Goal: Transaction & Acquisition: Download file/media

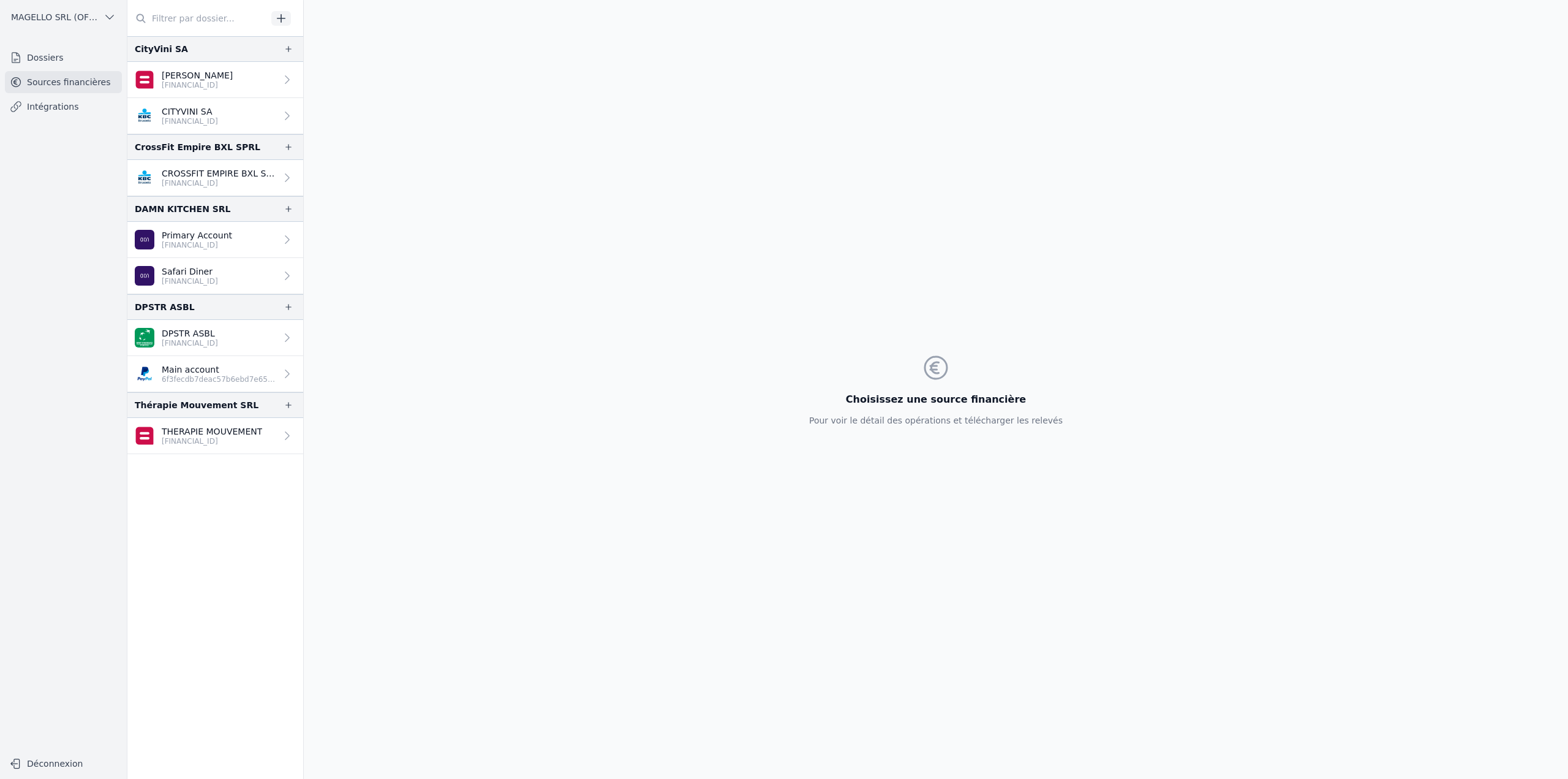
click at [224, 389] on link "Main account 6f3fecdb7deac57b6ebd7e6514363c13" at bounding box center [215, 374] width 176 height 37
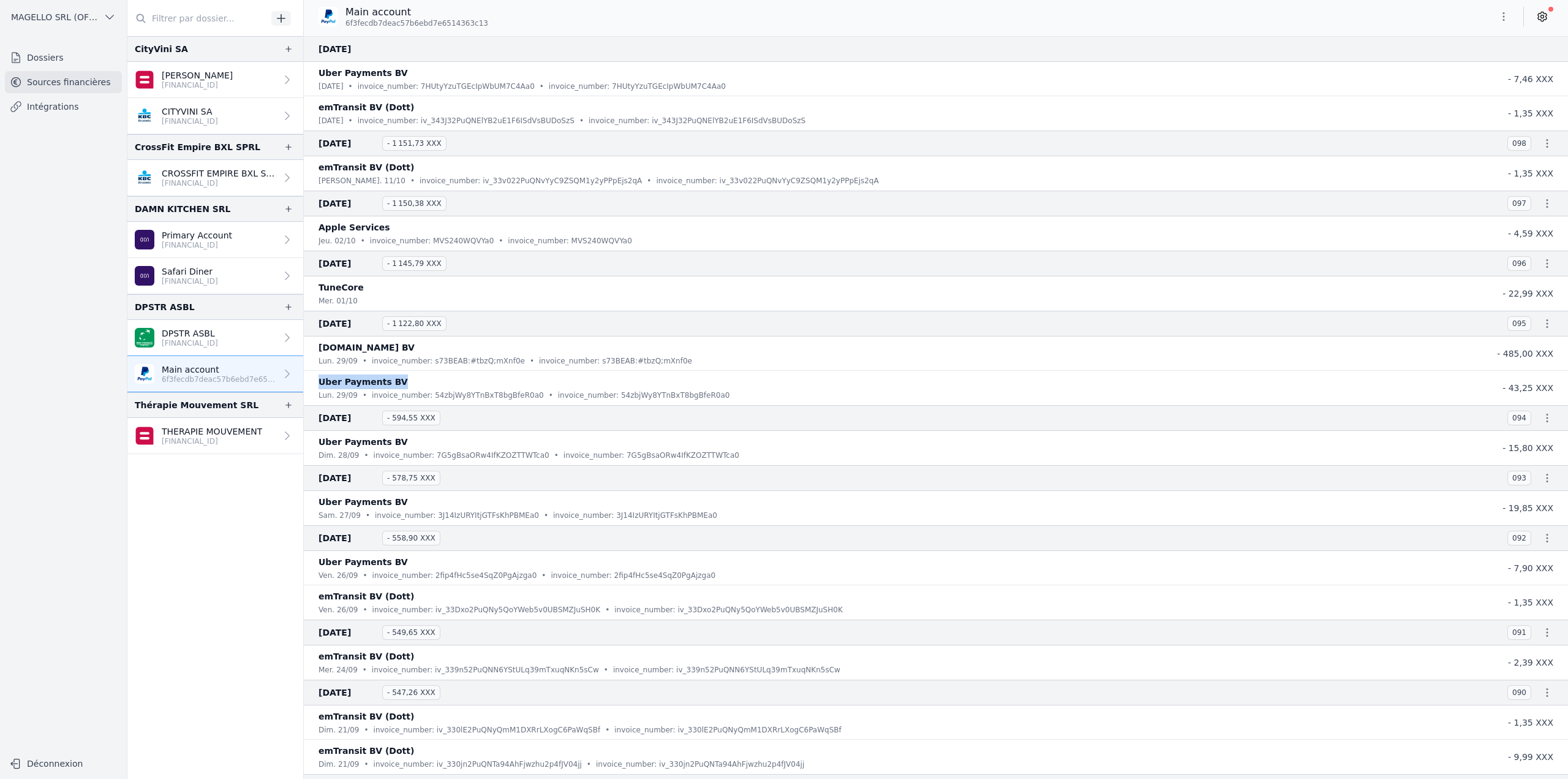
drag, startPoint x: 319, startPoint y: 382, endPoint x: 400, endPoint y: 375, distance: 81.3
click at [400, 375] on div "Uber Payments BV" at bounding box center [899, 382] width 1161 height 14
copy p "Uber Payments BV"
click at [172, 545] on nav "CityVini SA Thierry Lejeune BE92 0689 3215 0223 CITYVINI SA BE96 7370 4727 4005…" at bounding box center [215, 408] width 176 height 742
click at [1508, 15] on icon "button" at bounding box center [1504, 17] width 12 height 12
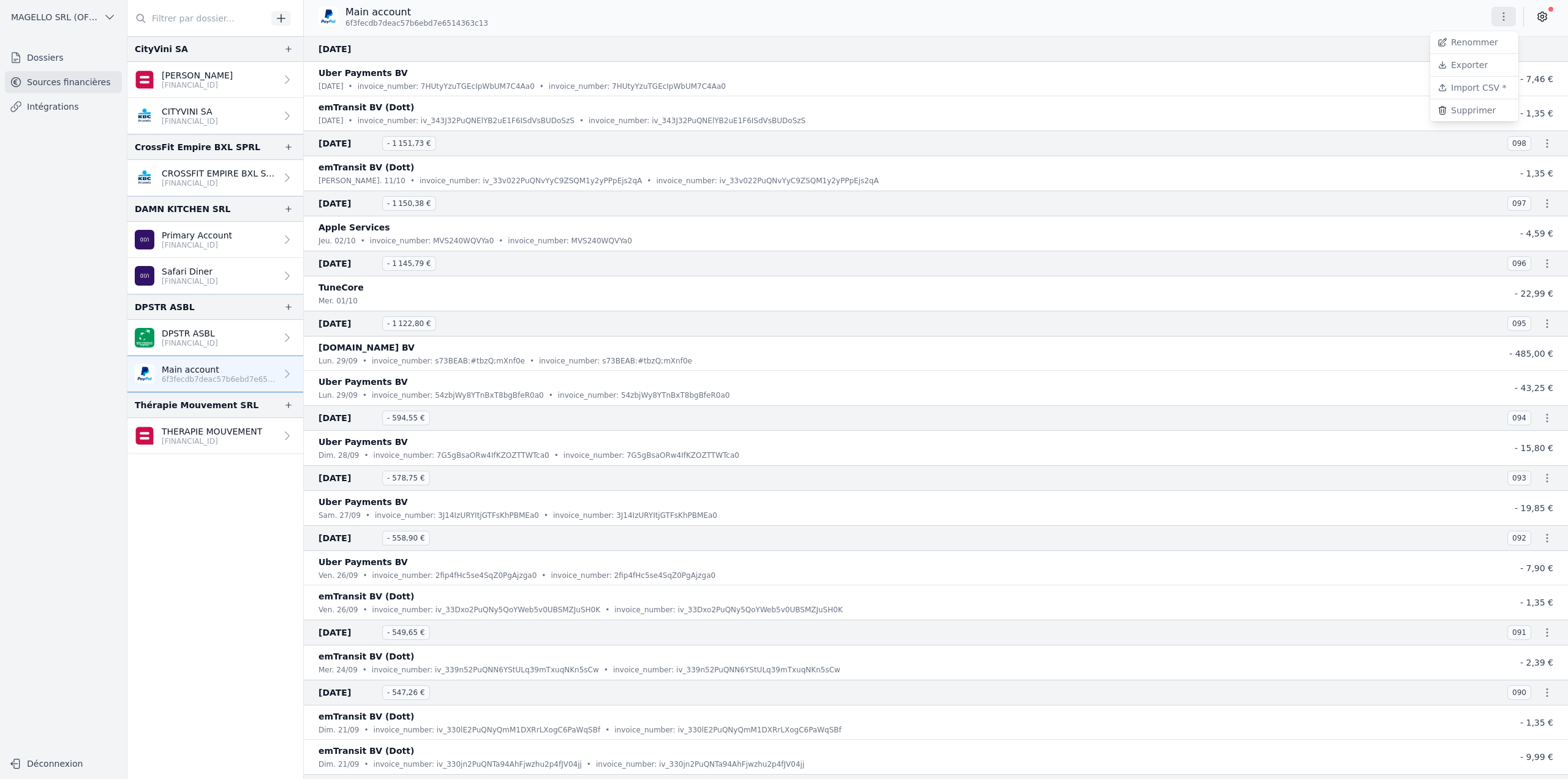
click at [1487, 68] on button "Exporter" at bounding box center [1473, 64] width 88 height 22
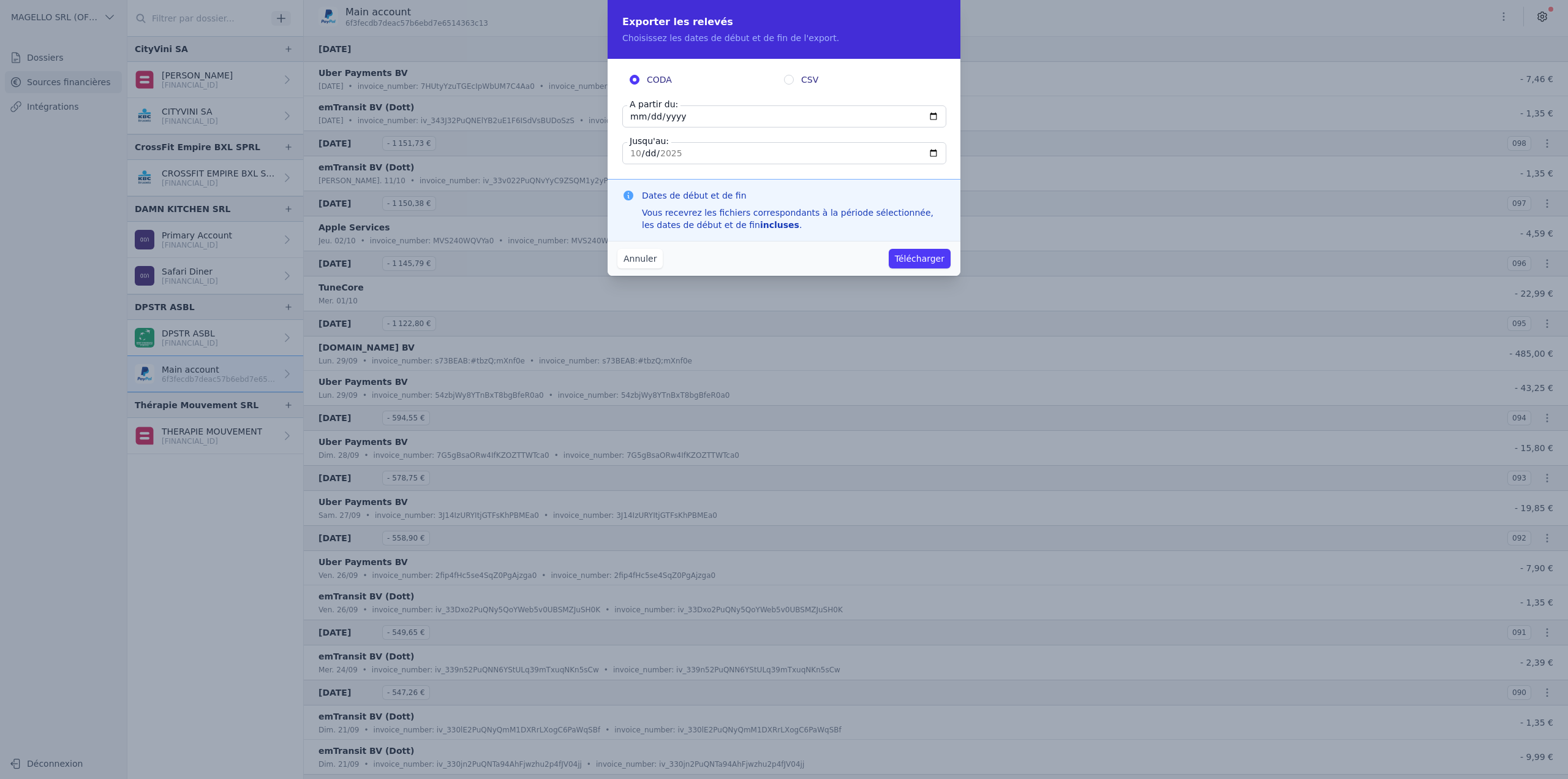
click at [685, 122] on input "2025-10-11" at bounding box center [784, 116] width 324 height 22
type input "2025-01-11"
type input "2025-01-01"
click at [916, 265] on button "Télécharger" at bounding box center [919, 259] width 62 height 20
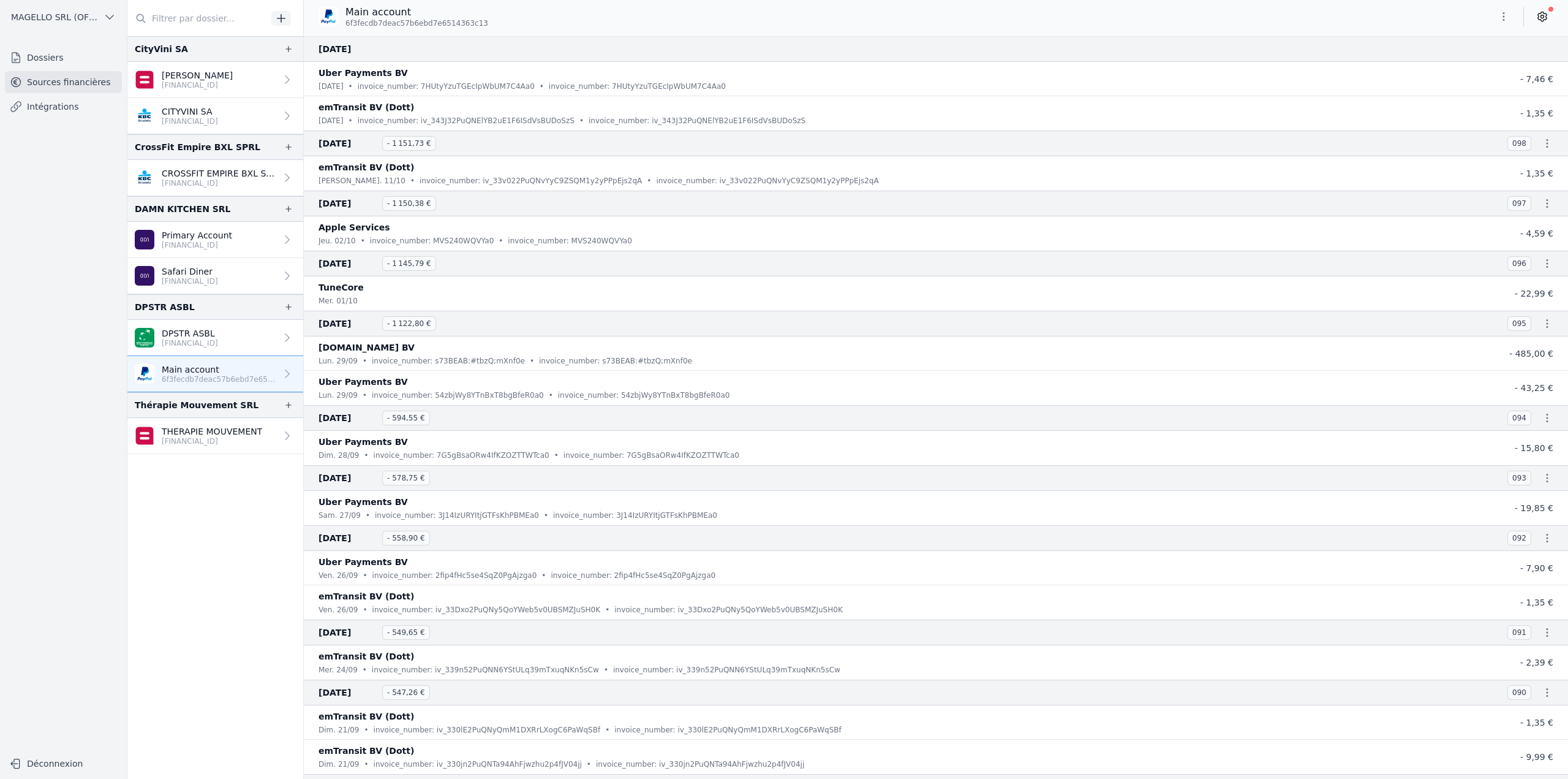
click at [214, 341] on p "BE30 0018 5434 0411" at bounding box center [189, 343] width 56 height 10
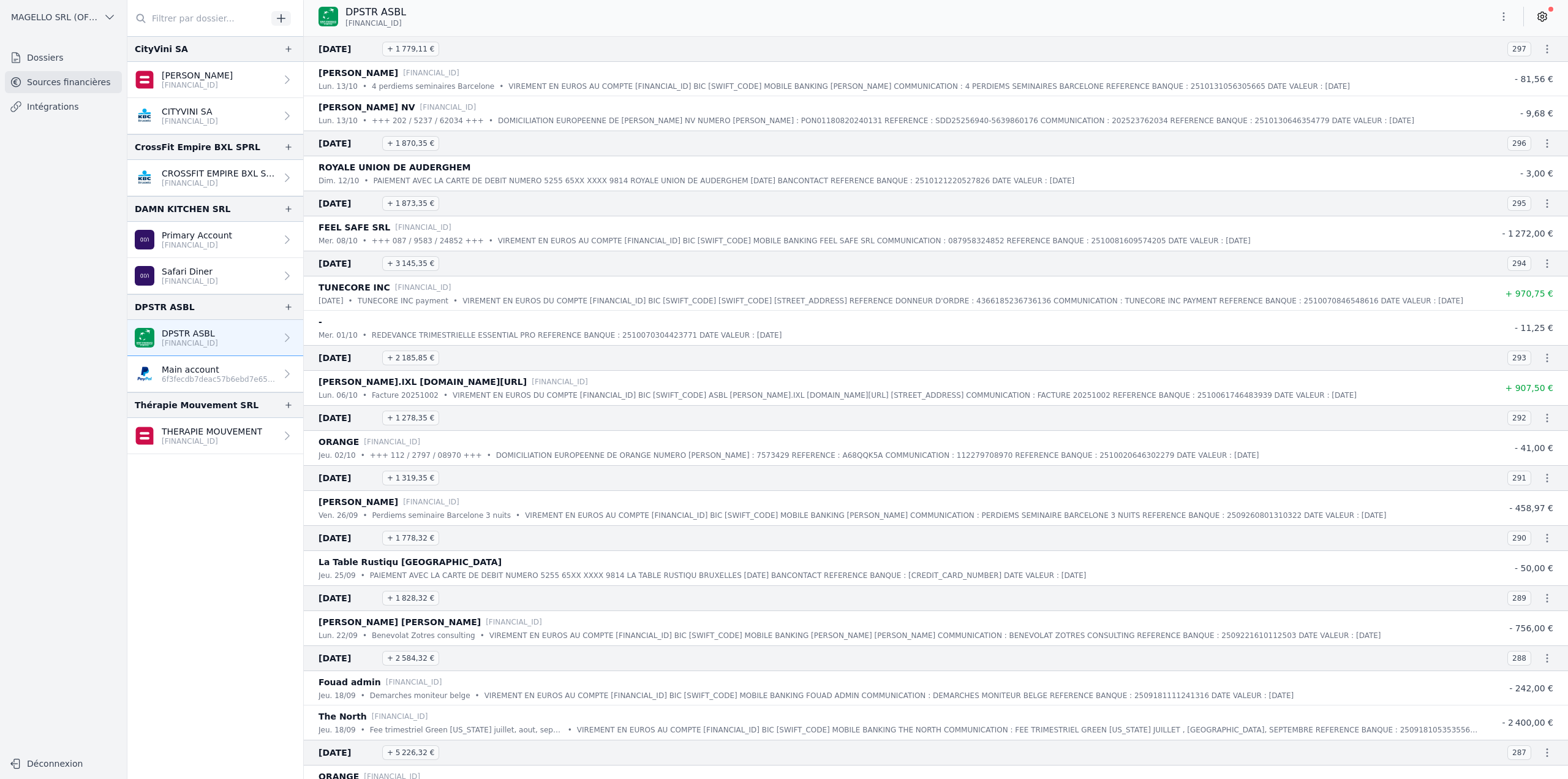
click at [1508, 17] on icon "button" at bounding box center [1504, 17] width 12 height 12
click at [1483, 67] on button "Exporter" at bounding box center [1473, 64] width 88 height 22
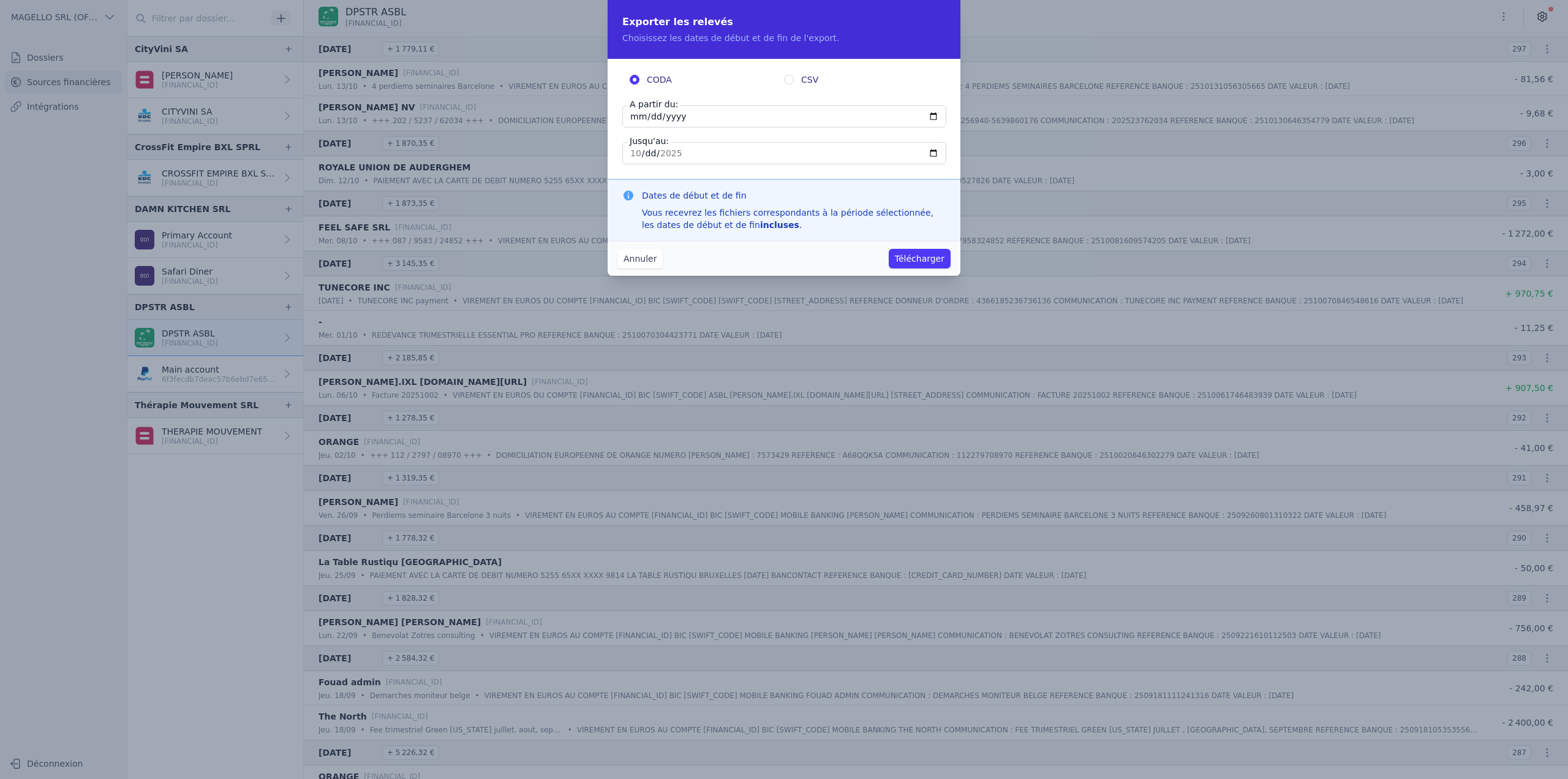
click at [937, 116] on input "2025-10-13" at bounding box center [784, 116] width 324 height 22
type input "2025-07-01"
click at [932, 153] on input "2025-10-13" at bounding box center [784, 153] width 324 height 22
type input "2025-09-30"
click at [923, 257] on button "Télécharger" at bounding box center [919, 259] width 62 height 20
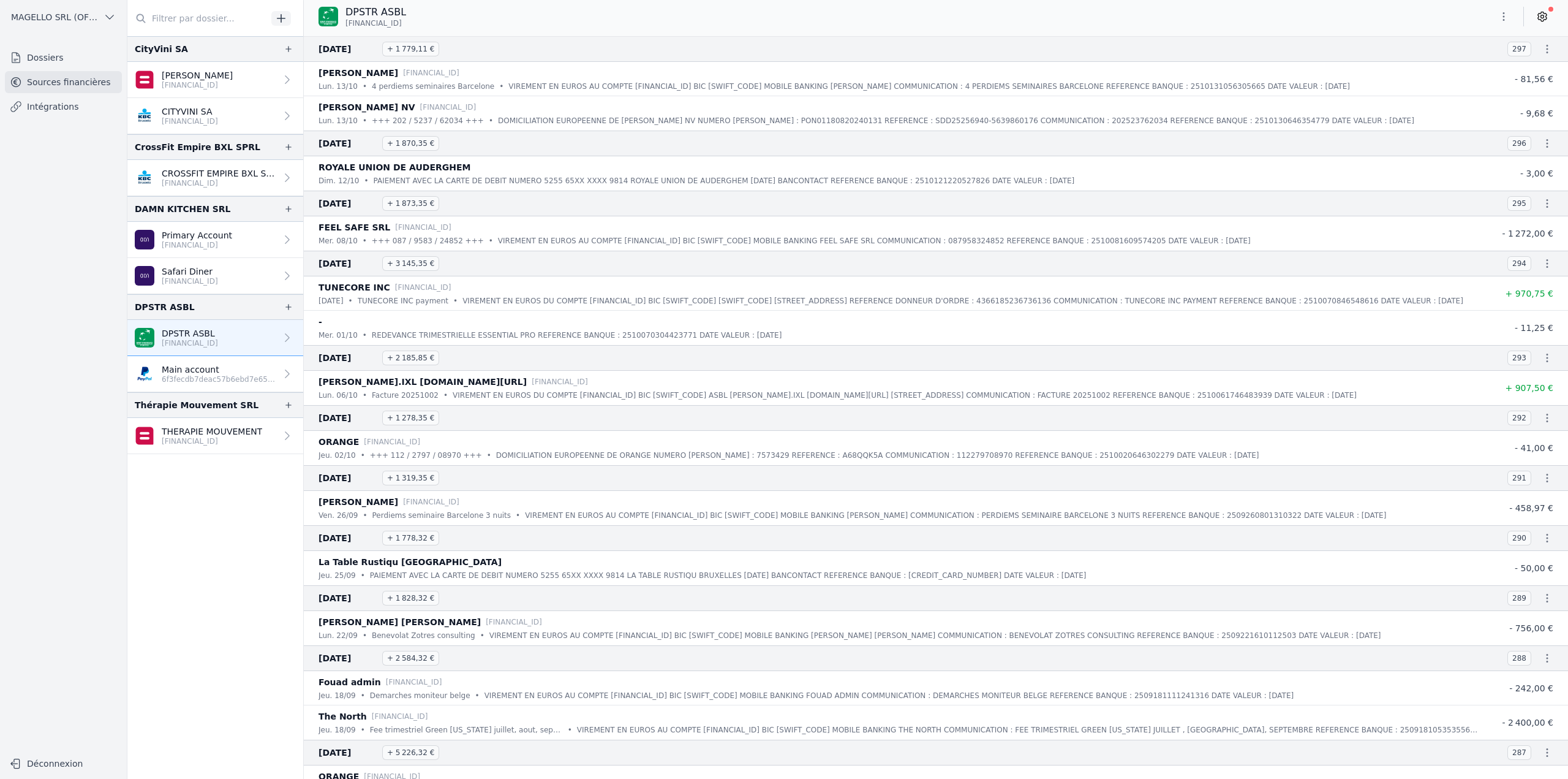
click at [401, 23] on span "BE30 0018 5434 0411" at bounding box center [373, 23] width 56 height 10
copy div "BE30 0018 5434 0411"
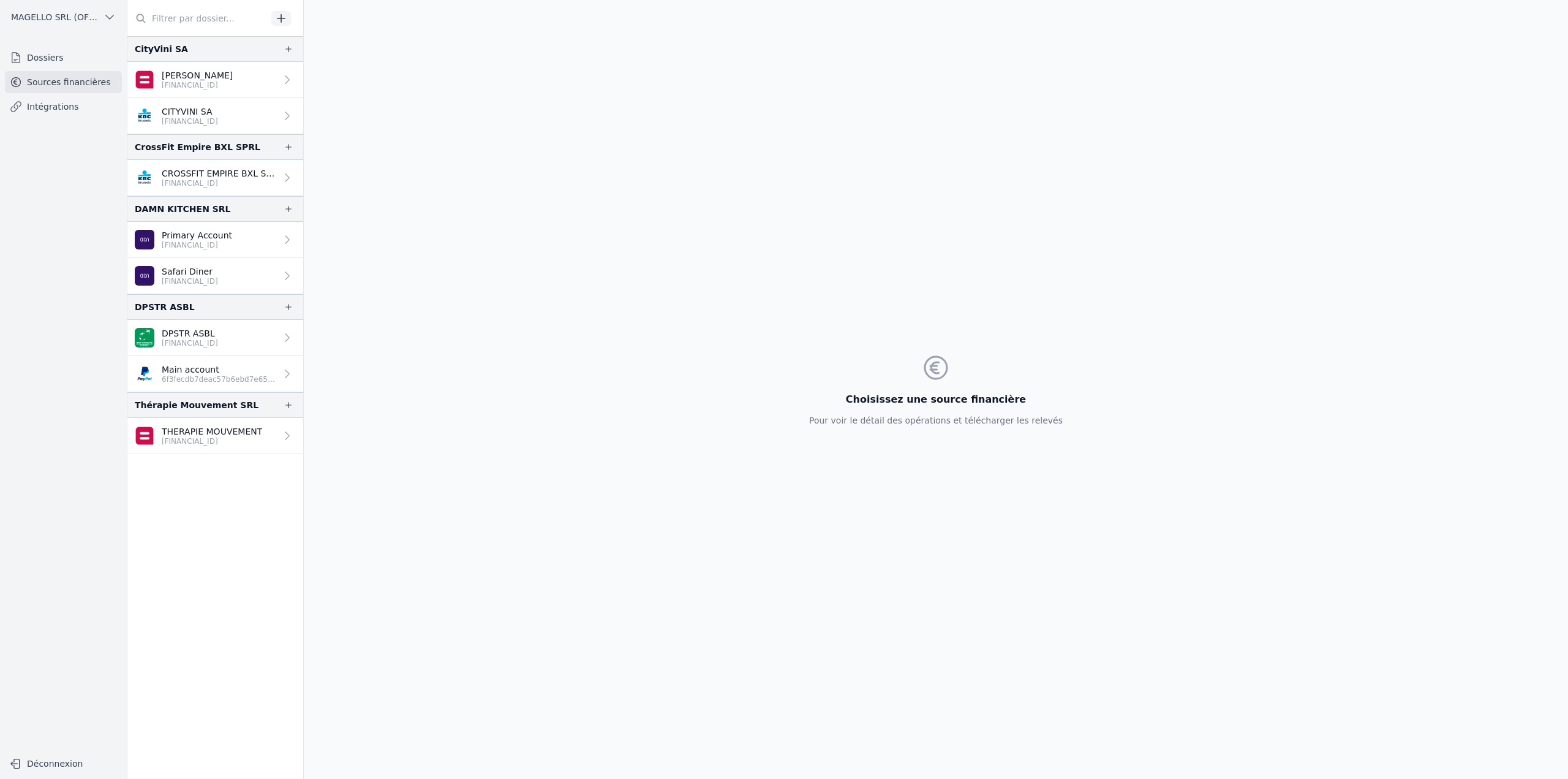
click at [208, 375] on p "6f3fecdb7deac57b6ebd7e6514363c13" at bounding box center [219, 379] width 114 height 10
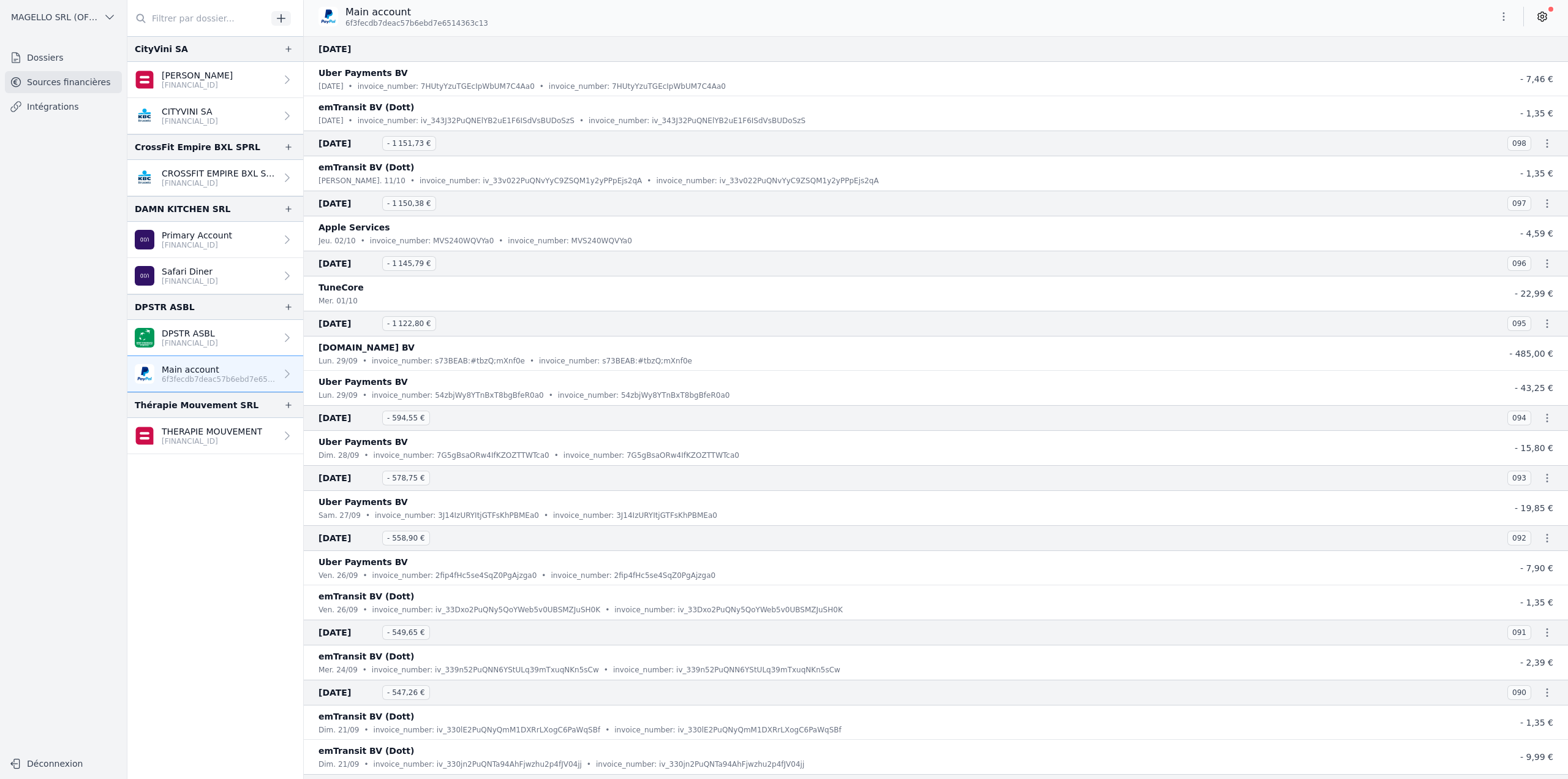
click at [1522, 21] on div at bounding box center [1522, 17] width 62 height 20
click at [1504, 19] on icon "button" at bounding box center [1504, 17] width 12 height 12
click at [1473, 65] on button "Exporter" at bounding box center [1473, 64] width 88 height 22
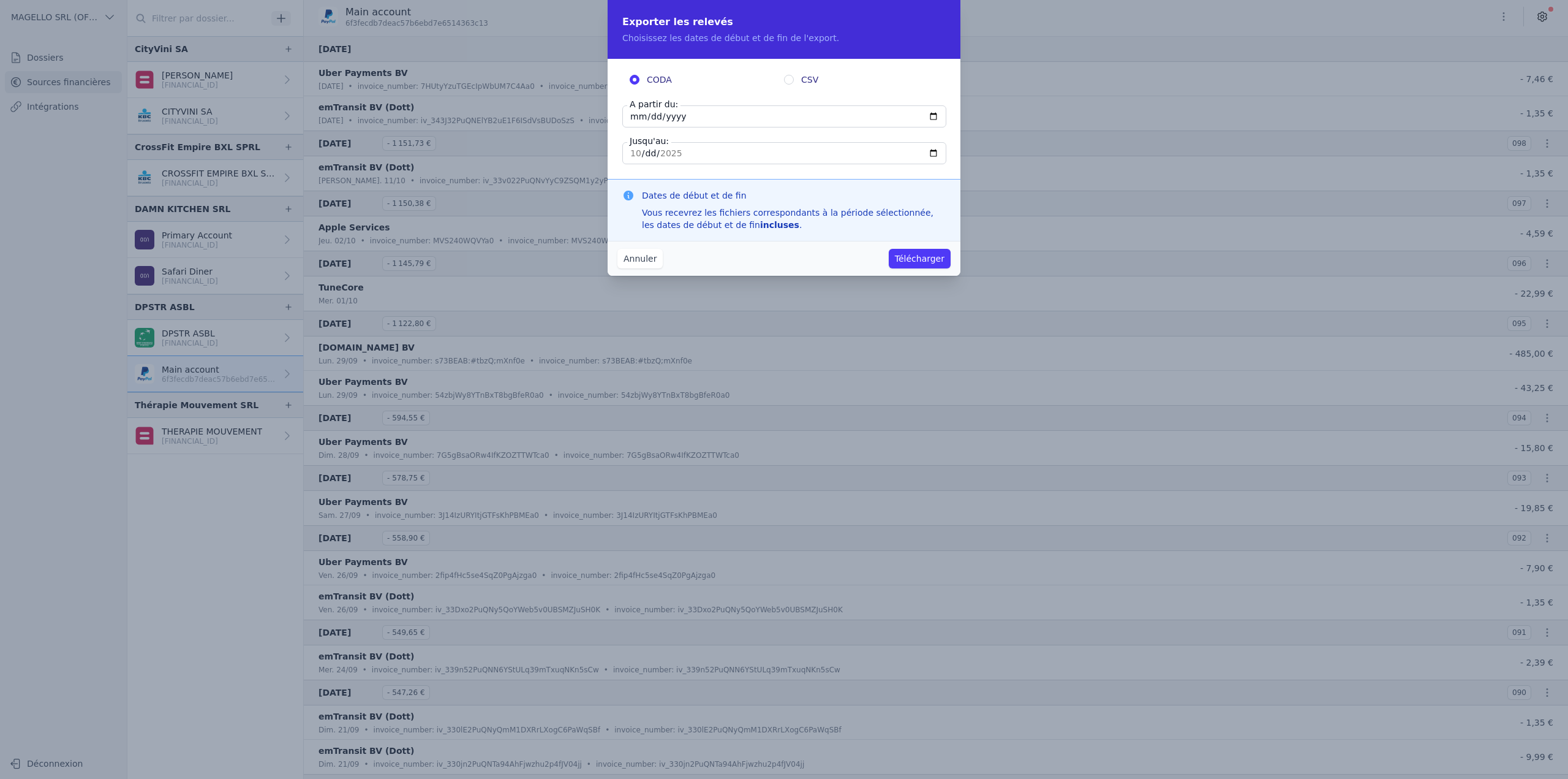
click at [792, 77] on input "CSV" at bounding box center [788, 79] width 10 height 10
radio input "true"
radio input "false"
click at [747, 118] on input "2025-10-11" at bounding box center [784, 116] width 324 height 22
type input "2025-01-11"
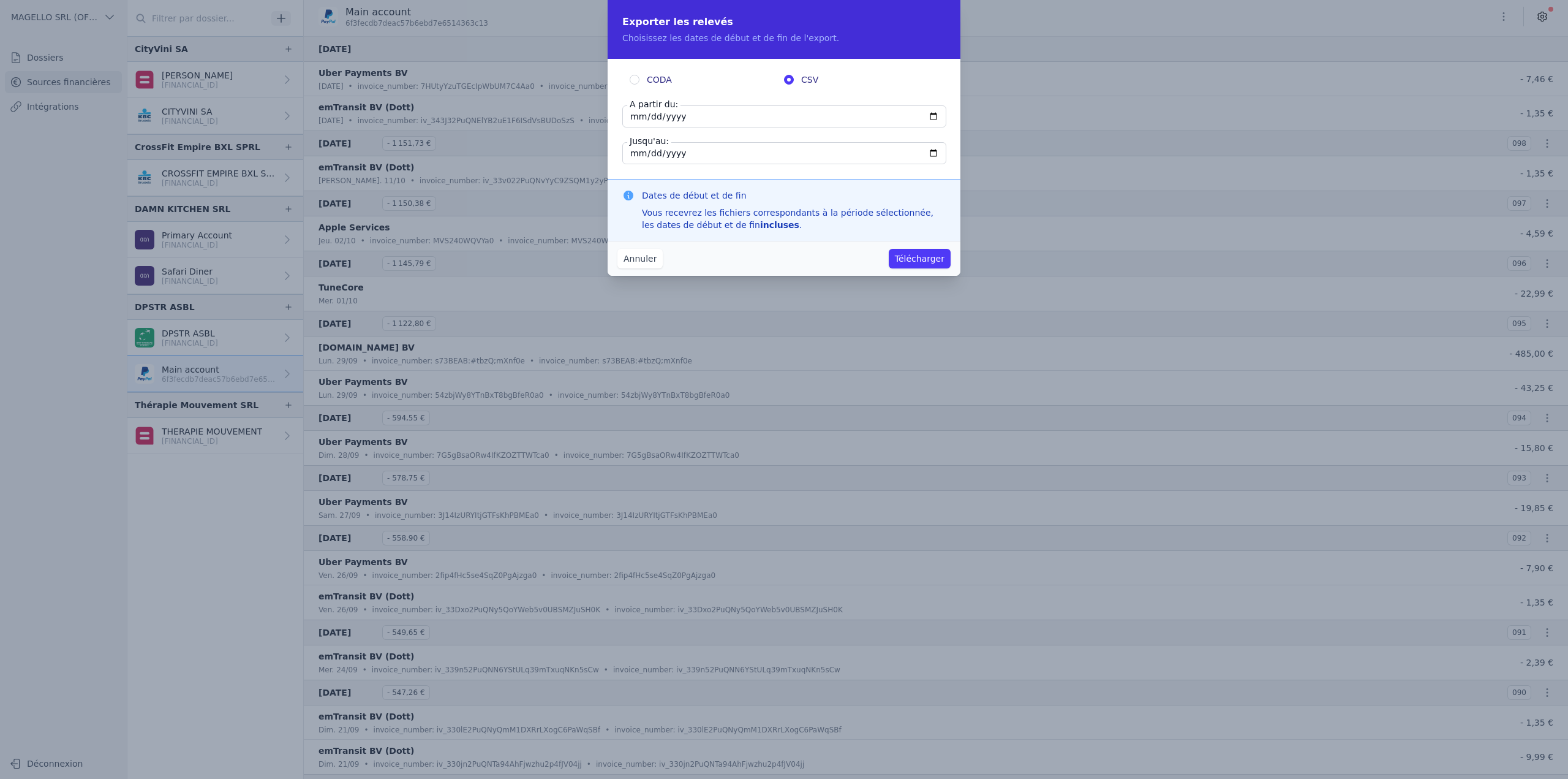
type input "2025-01-07"
click at [932, 265] on button "Télécharger" at bounding box center [919, 259] width 62 height 20
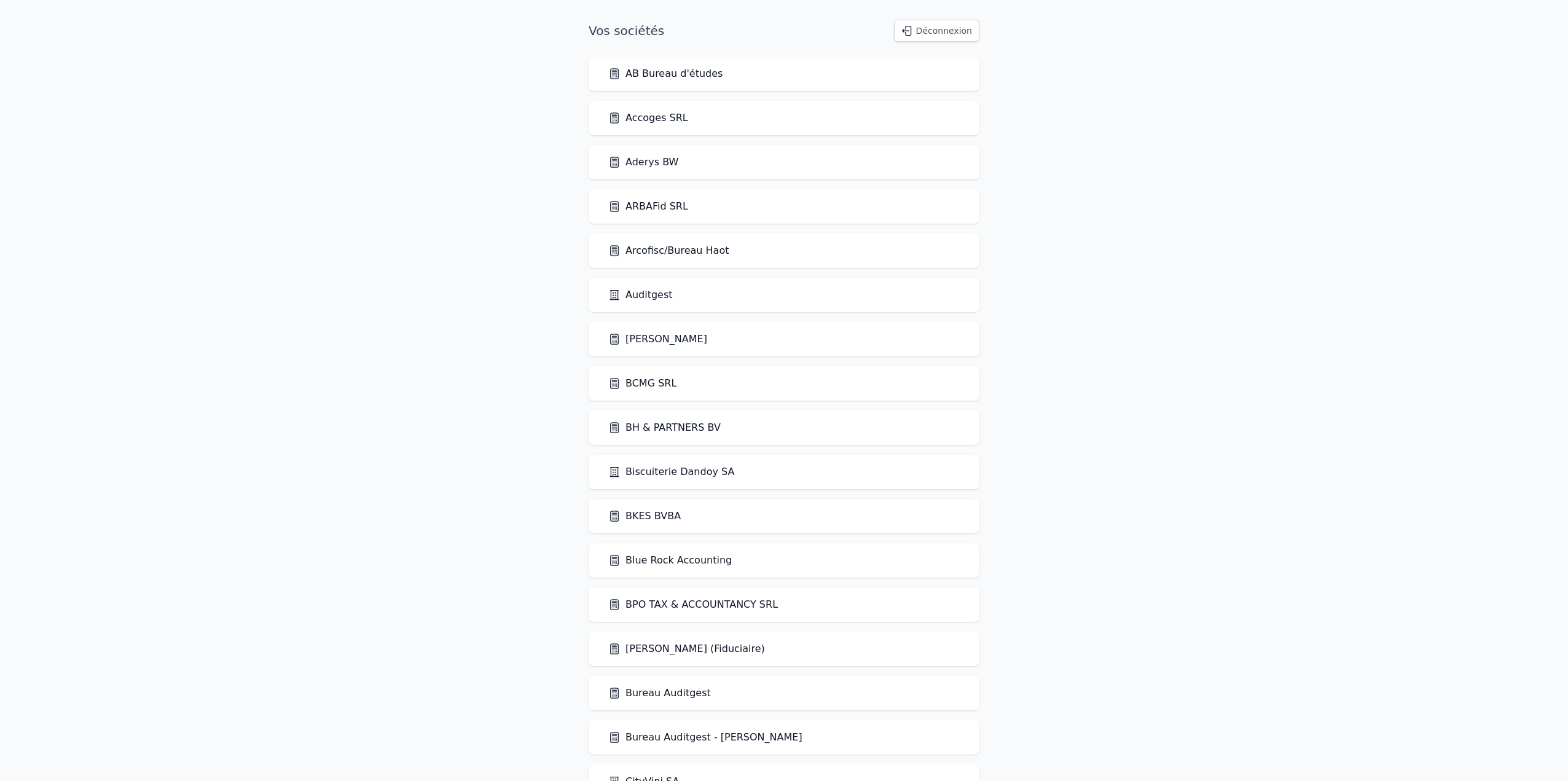
scroll to position [1541, 0]
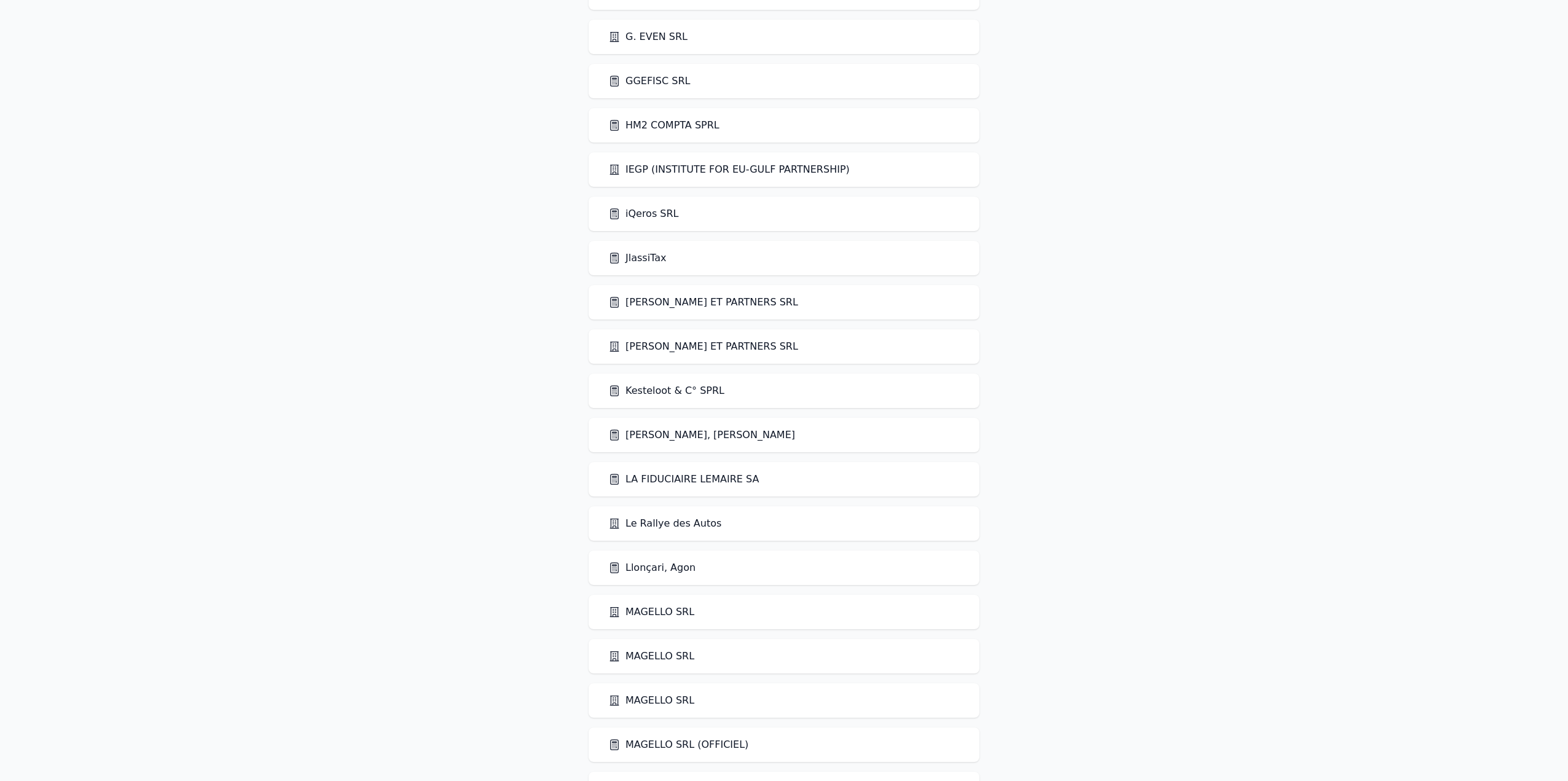
click at [677, 388] on link "Kesteloot & C° SPRL" at bounding box center [667, 390] width 116 height 14
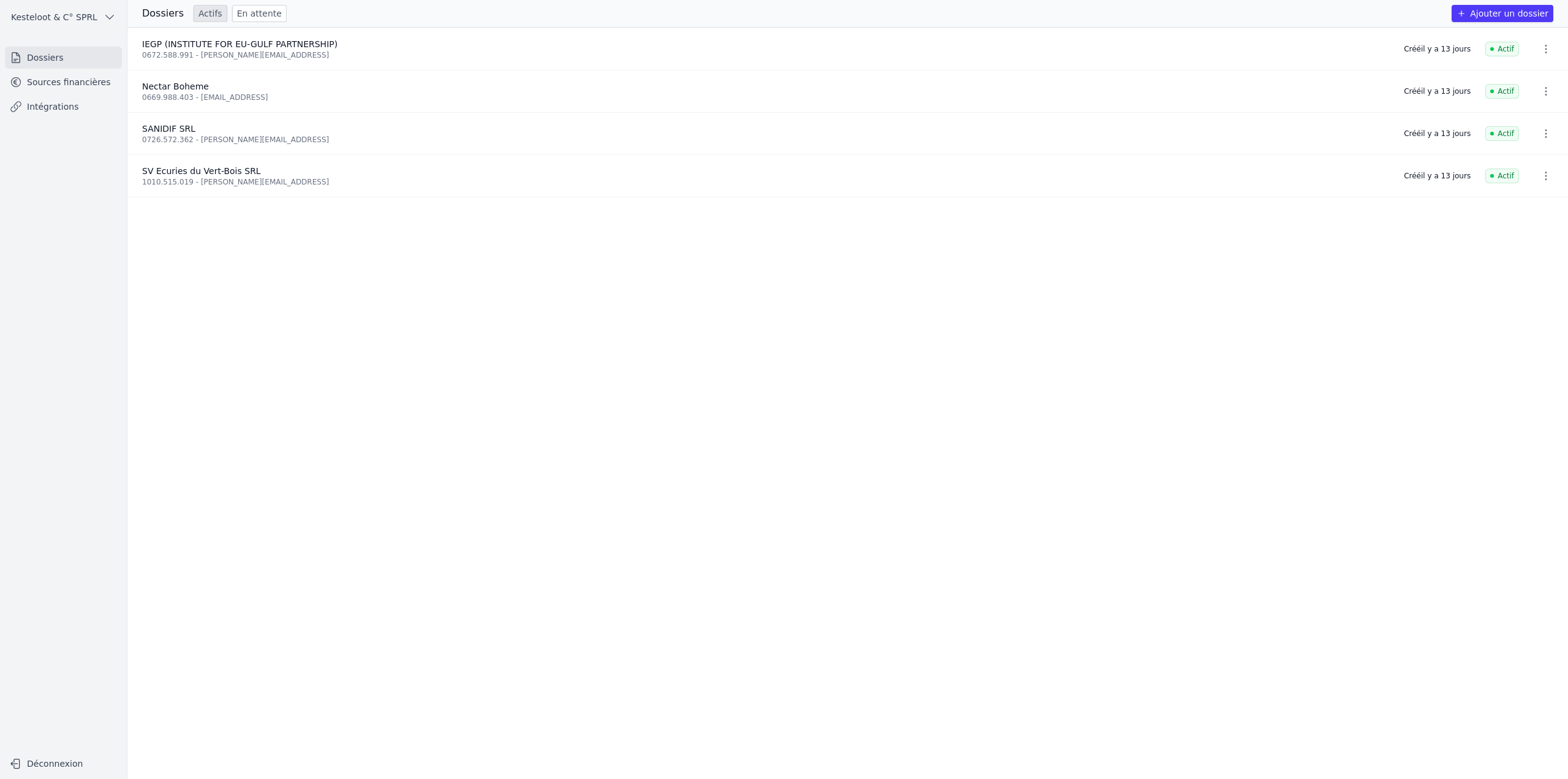
click at [558, 242] on ul "IEGP (INSTITUTE FOR EU-GULF PARTNERSHIP) 0672.588.991 - [PERSON_NAME][EMAIL_ADD…" at bounding box center [847, 403] width 1440 height 751
click at [91, 84] on link "Sources financières" at bounding box center [62, 82] width 117 height 22
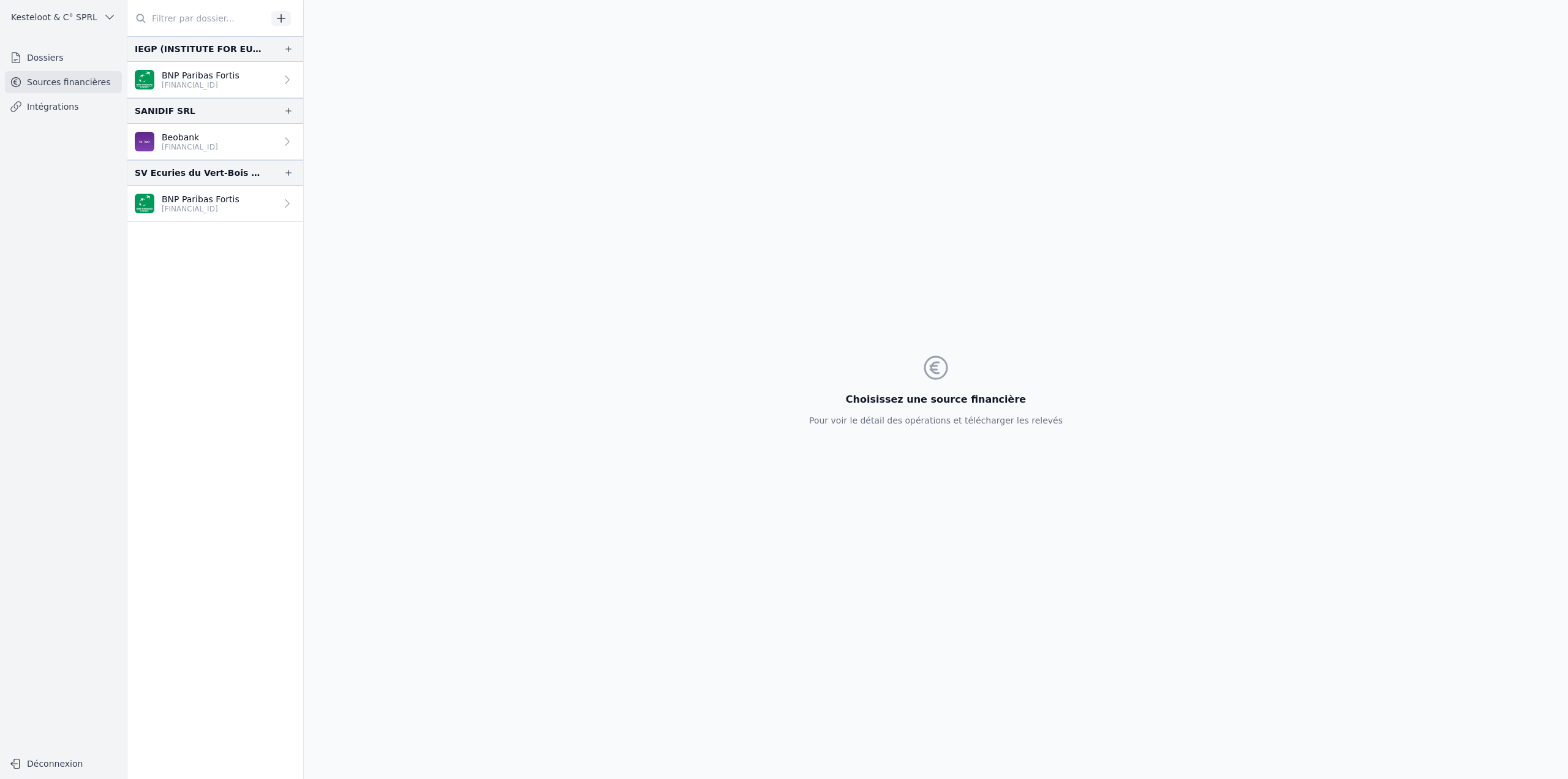
click at [88, 60] on link "Dossiers" at bounding box center [62, 57] width 117 height 22
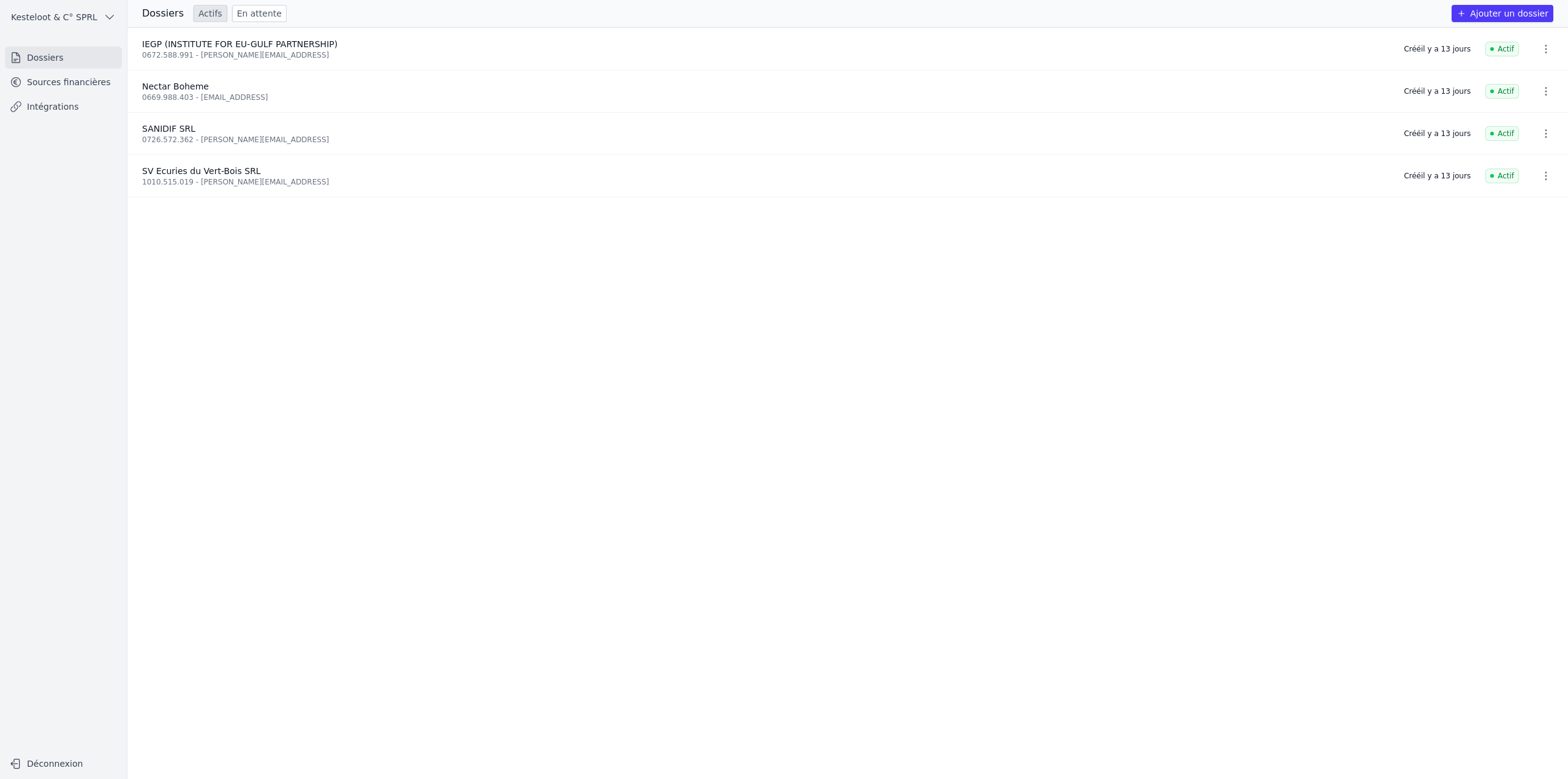
click at [85, 83] on link "Sources financières" at bounding box center [62, 82] width 117 height 22
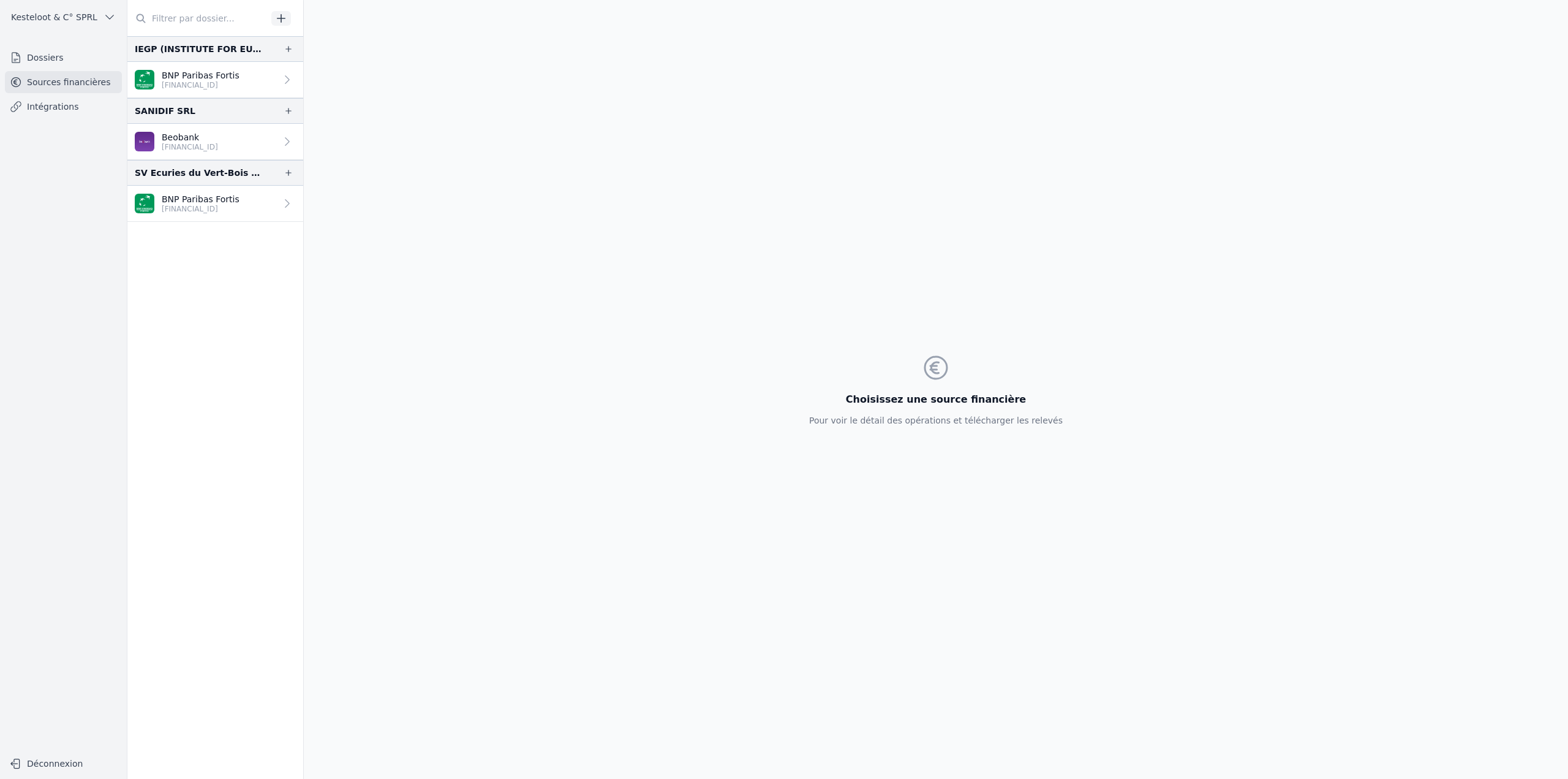
click at [47, 104] on link "Intégrations" at bounding box center [62, 106] width 117 height 22
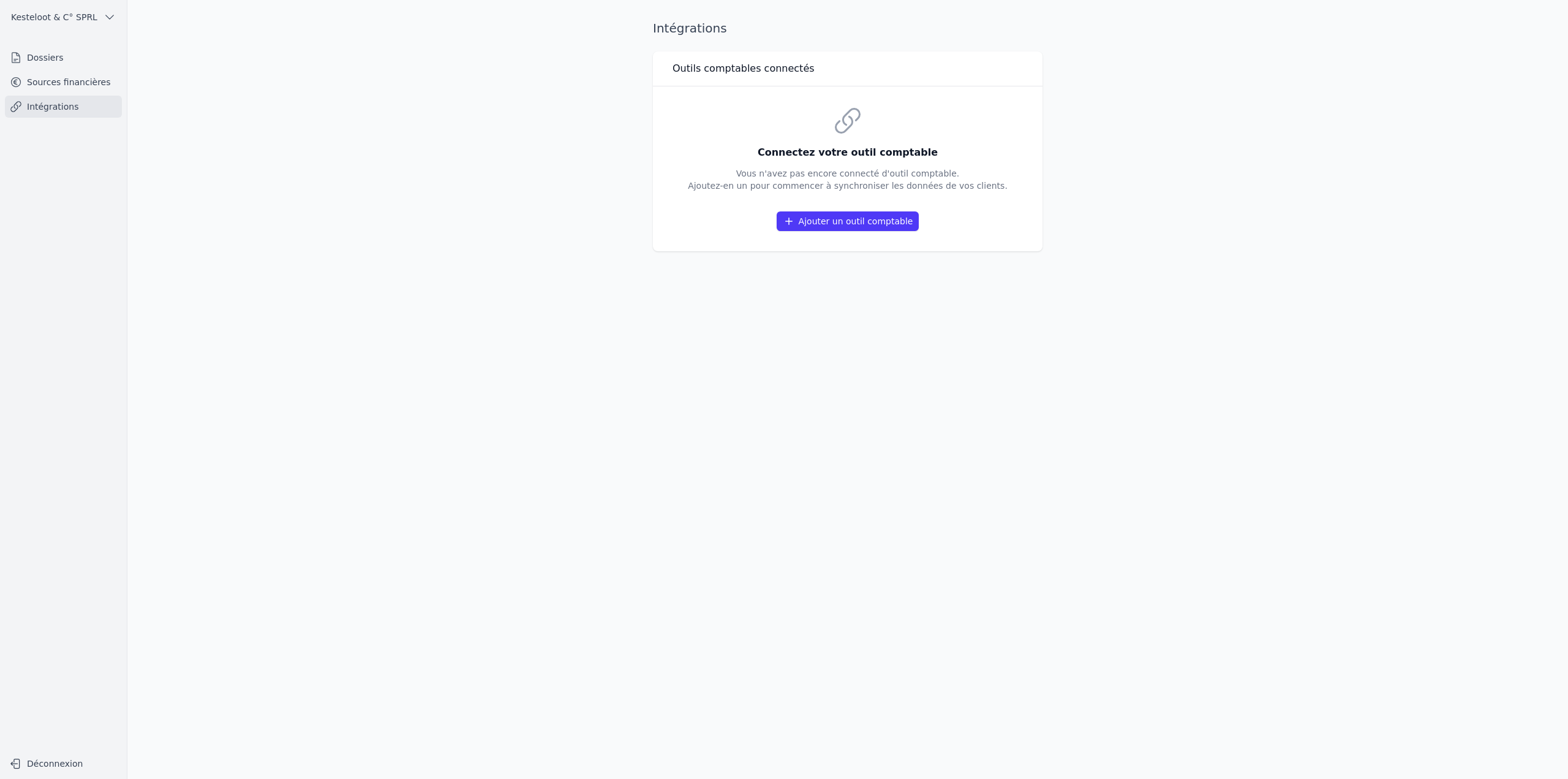
click at [51, 89] on link "Sources financières" at bounding box center [62, 82] width 117 height 22
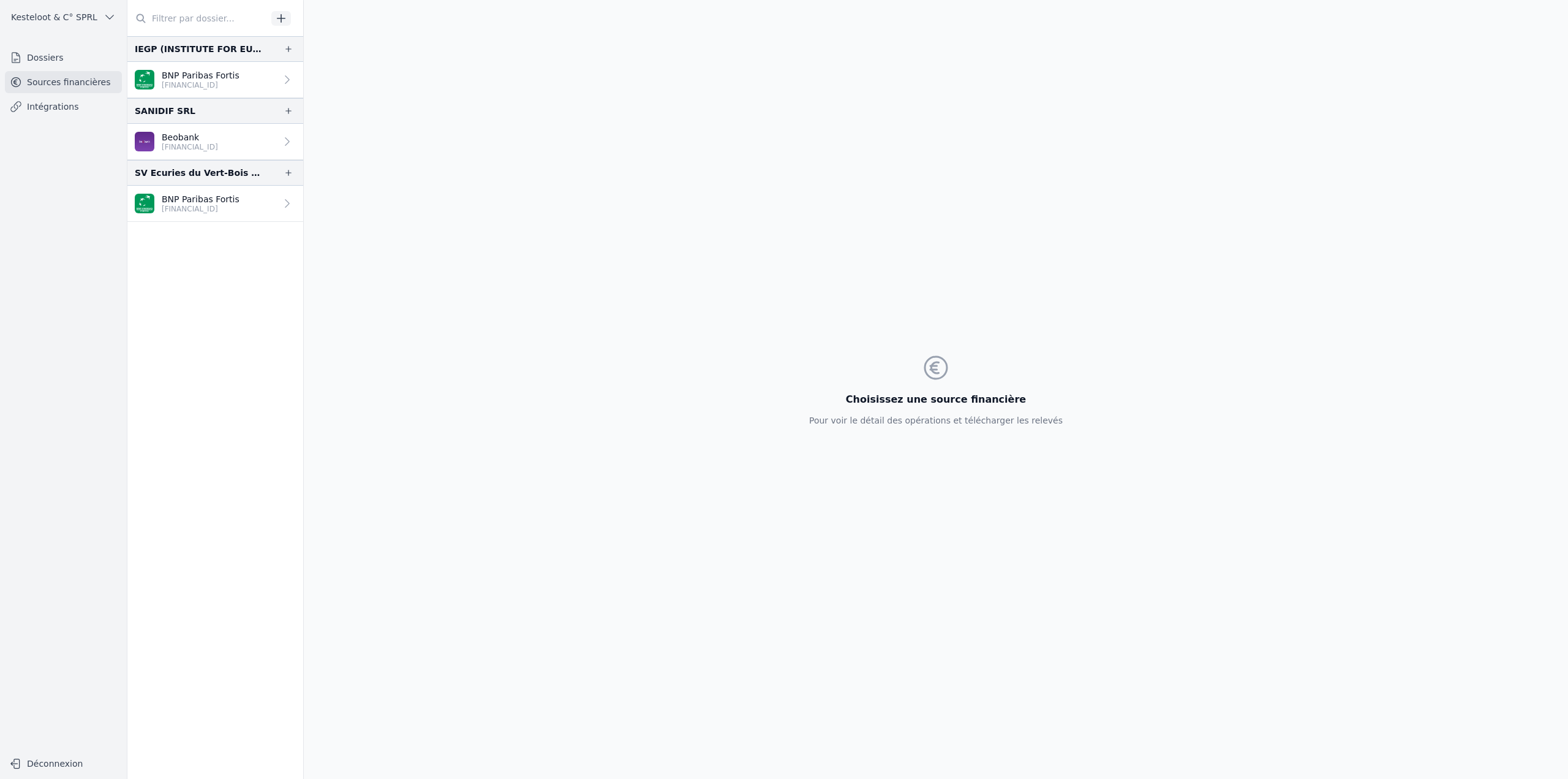
click at [193, 203] on div "BNP Paribas Fortis [FINANCIAL_ID]" at bounding box center [200, 203] width 78 height 21
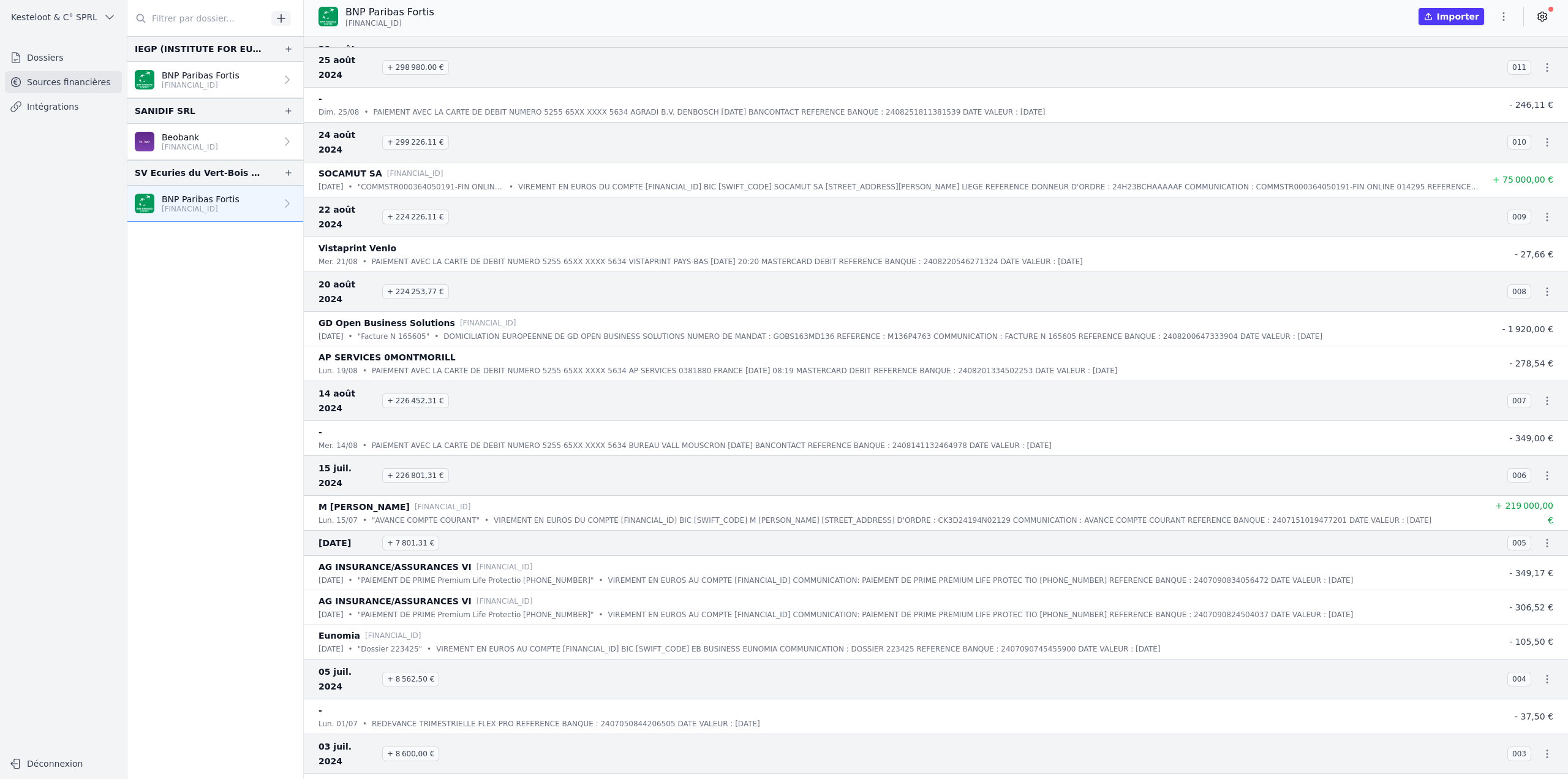
scroll to position [11714, 0]
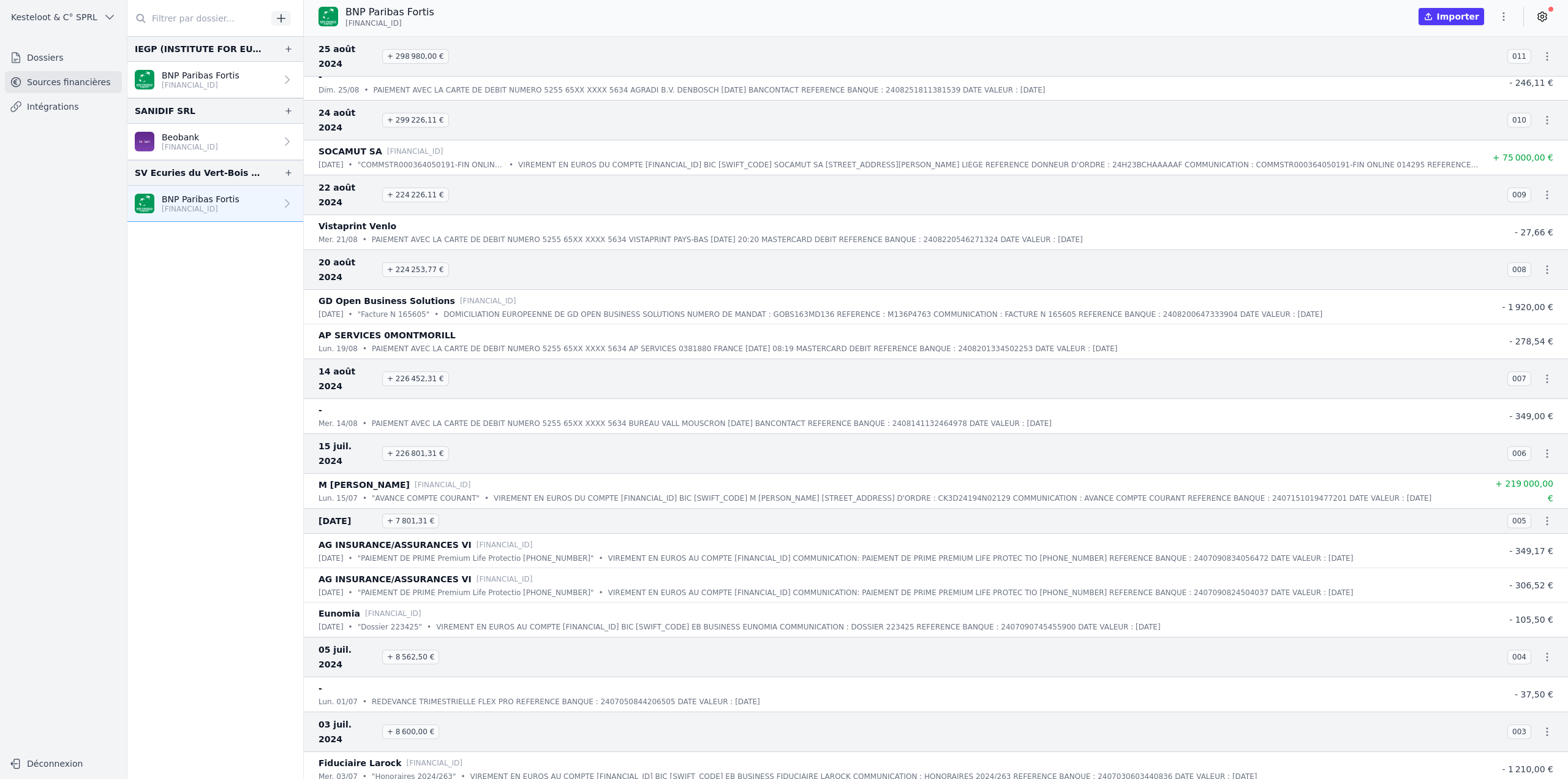
click at [227, 81] on p "[FINANCIAL_ID]" at bounding box center [200, 85] width 78 height 10
